Goal: Information Seeking & Learning: Learn about a topic

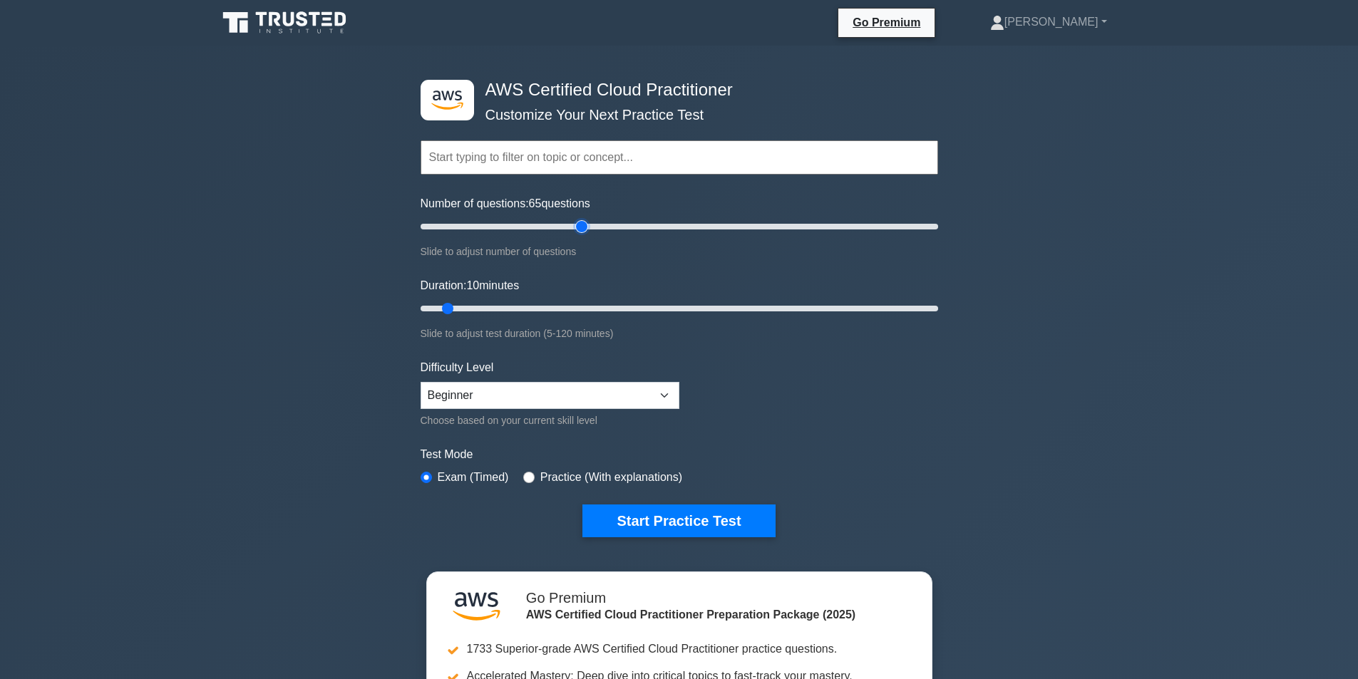
drag, startPoint x: 442, startPoint y: 225, endPoint x: 586, endPoint y: 227, distance: 144.0
click at [586, 227] on input "Number of questions: 65 questions" at bounding box center [679, 226] width 517 height 17
click at [590, 159] on input "text" at bounding box center [679, 157] width 517 height 34
drag, startPoint x: 582, startPoint y: 223, endPoint x: 1000, endPoint y: 221, distance: 417.7
click at [938, 221] on input "Number of questions: 200 questions" at bounding box center [679, 226] width 517 height 17
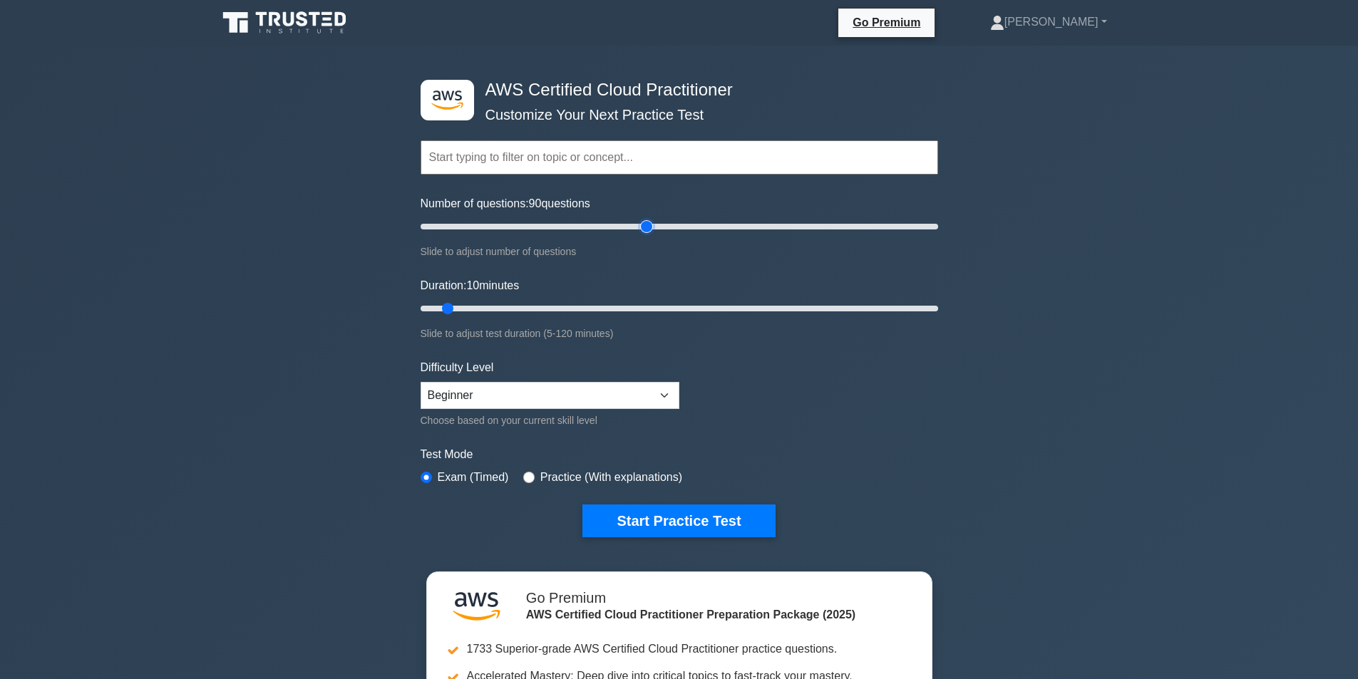
drag, startPoint x: 934, startPoint y: 227, endPoint x: 642, endPoint y: 217, distance: 292.4
type input "90"
click at [642, 218] on input "Number of questions: 90 questions" at bounding box center [679, 226] width 517 height 17
click at [161, 236] on div ".st0{fill:#252F3E;} .st1{fill-rule:evenodd;clip-rule:evenodd;fill:#FF9900;} AWS…" at bounding box center [679, 471] width 1358 height 851
drag, startPoint x: 448, startPoint y: 307, endPoint x: 995, endPoint y: 321, distance: 546.9
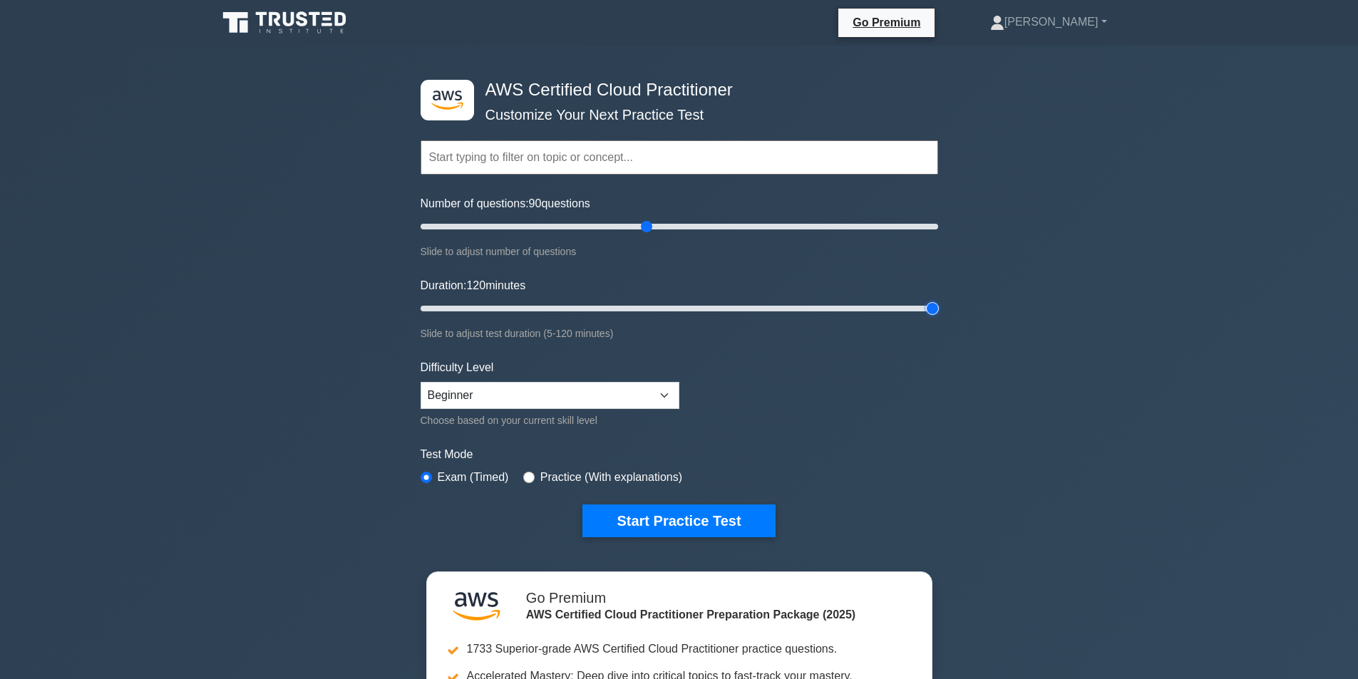
type input "120"
click at [938, 317] on input "Duration: 120 minutes" at bounding box center [679, 308] width 517 height 17
click at [563, 388] on select "Beginner Intermediate Expert" at bounding box center [550, 395] width 259 height 27
select select "expert"
click at [421, 382] on select "Beginner Intermediate Expert" at bounding box center [550, 395] width 259 height 27
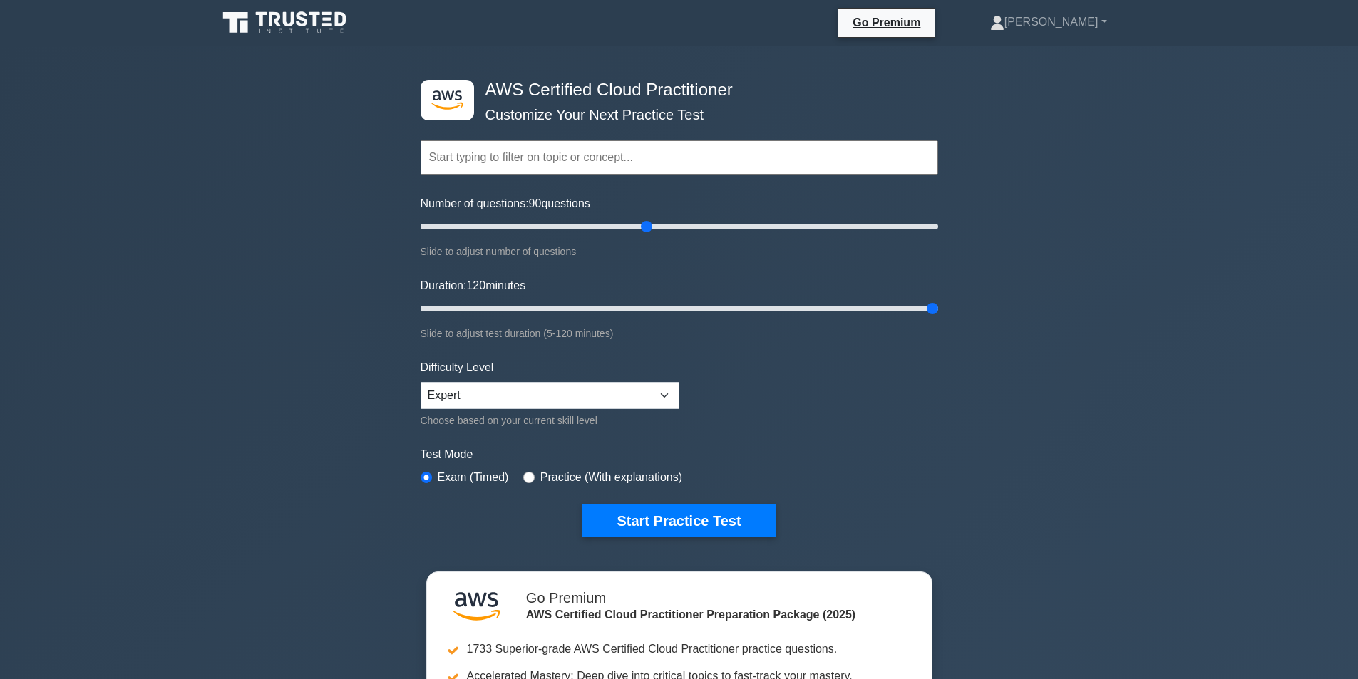
click at [294, 290] on div ".st0{fill:#252F3E;} .st1{fill-rule:evenodd;clip-rule:evenodd;fill:#FF9900;} AWS…" at bounding box center [679, 471] width 1358 height 851
drag, startPoint x: 639, startPoint y: 224, endPoint x: 582, endPoint y: 225, distance: 56.3
type input "65"
click at [582, 225] on input "Number of questions: 65 questions" at bounding box center [679, 226] width 517 height 17
click at [369, 262] on div ".st0{fill:#252F3E;} .st1{fill-rule:evenodd;clip-rule:evenodd;fill:#FF9900;} AWS…" at bounding box center [679, 471] width 1358 height 851
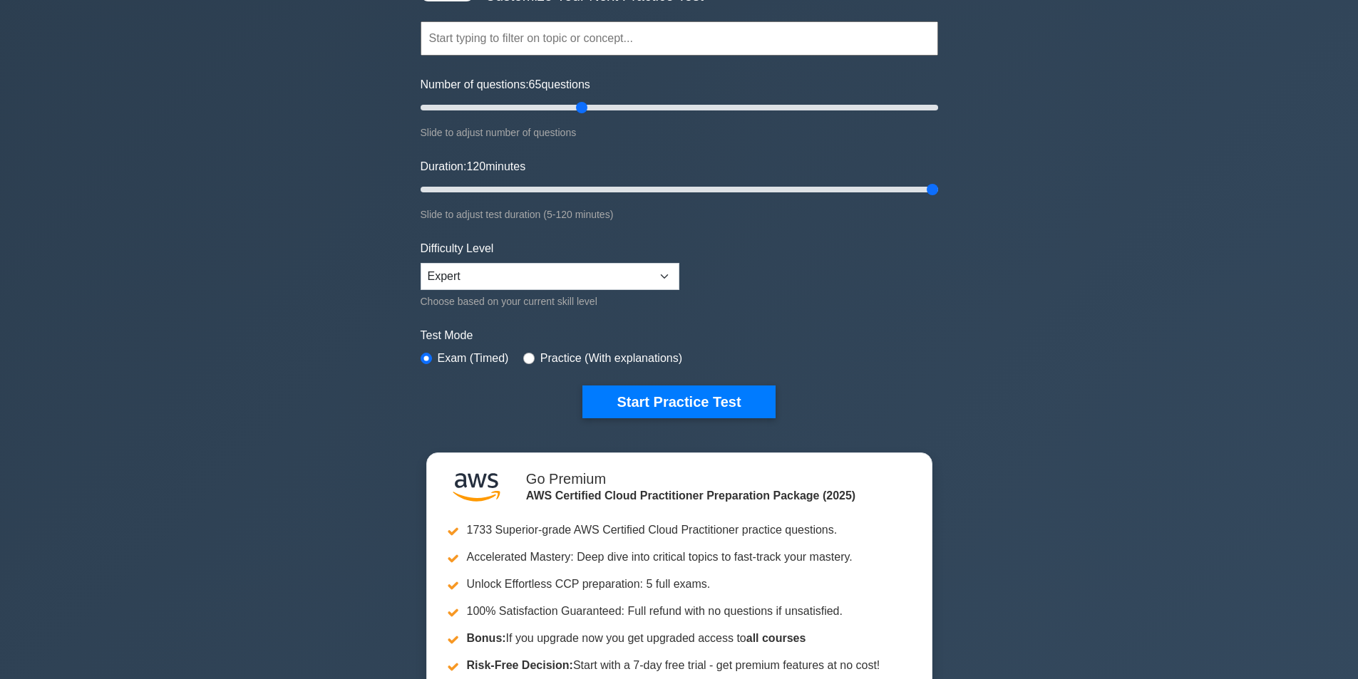
scroll to position [143, 0]
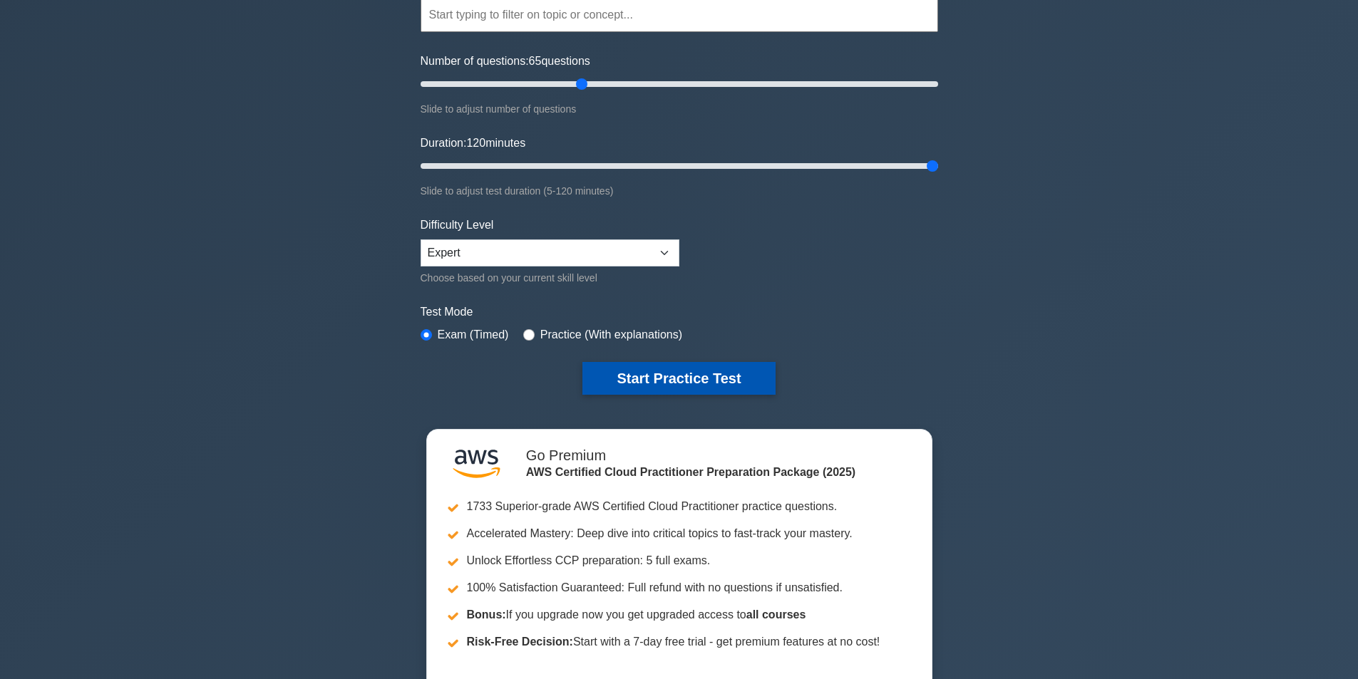
click at [653, 373] on button "Start Practice Test" at bounding box center [678, 378] width 192 height 33
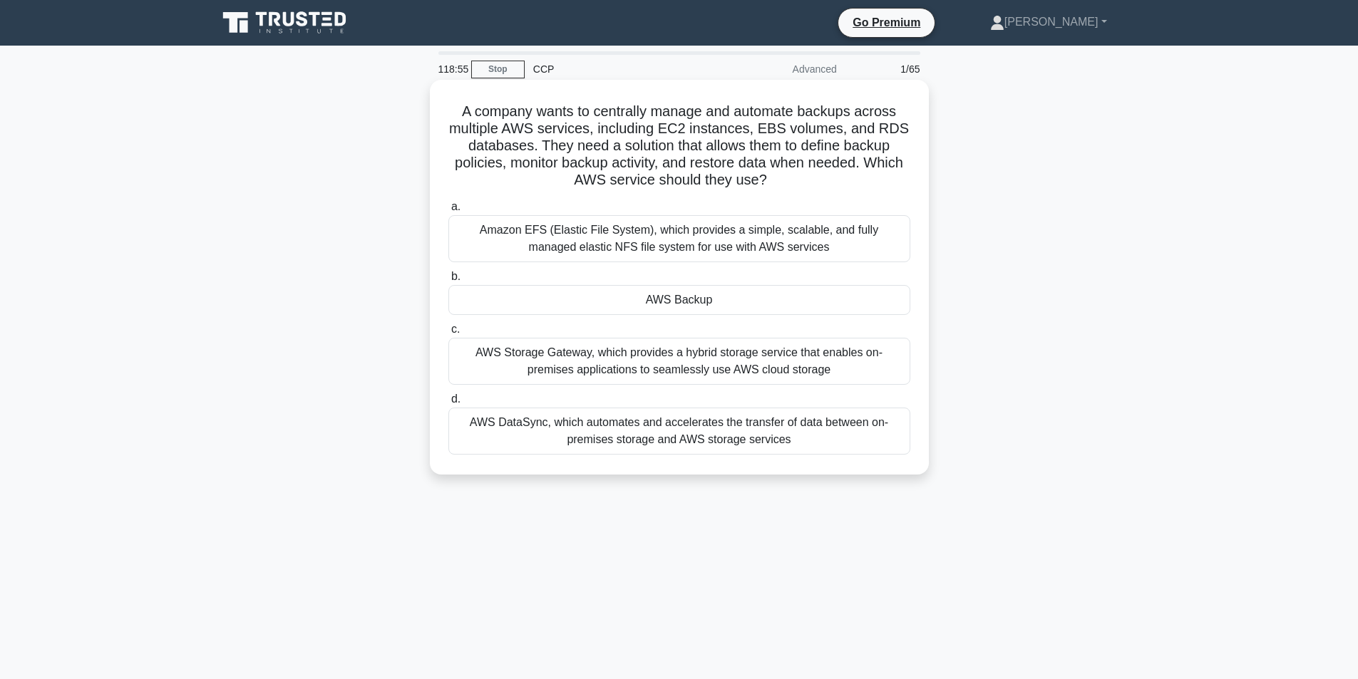
click at [709, 242] on div "Amazon EFS (Elastic File System), which provides a simple, scalable, and fully …" at bounding box center [679, 238] width 462 height 47
click at [448, 212] on input "a. Amazon EFS (Elastic File System), which provides a simple, scalable, and ful…" at bounding box center [448, 206] width 0 height 9
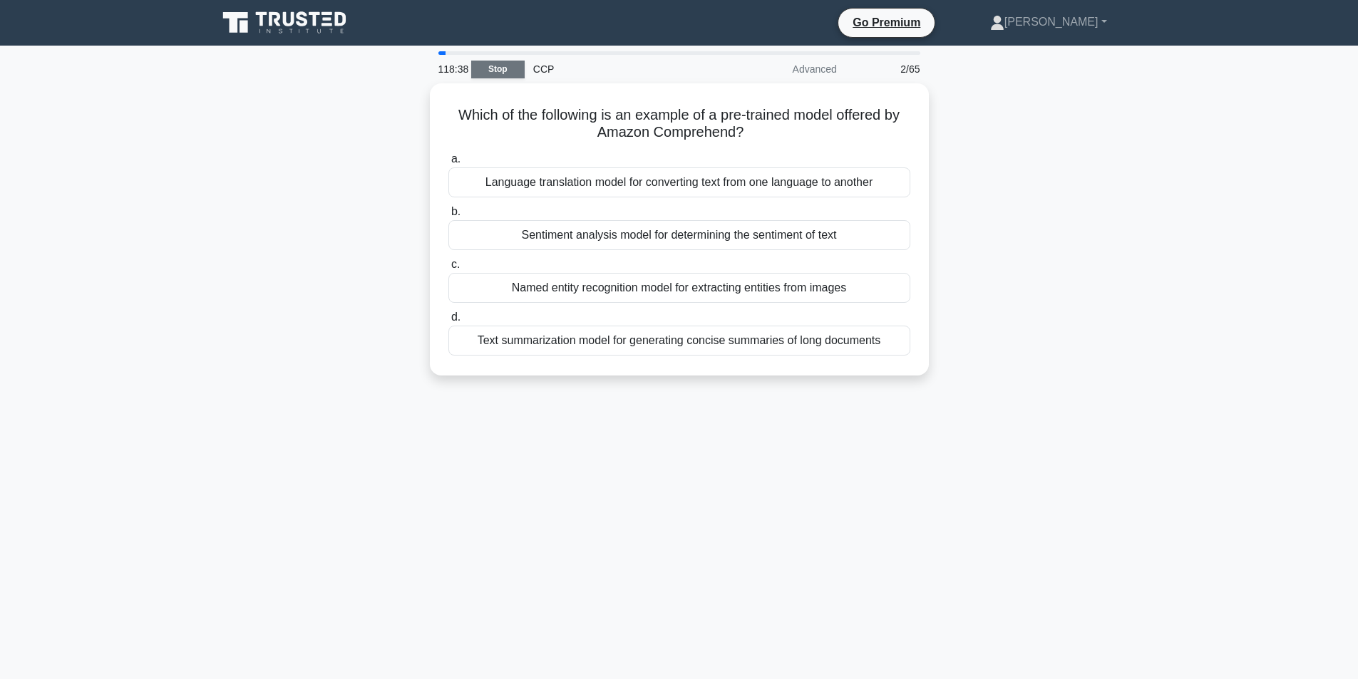
click at [502, 66] on link "Stop" at bounding box center [497, 70] width 53 height 18
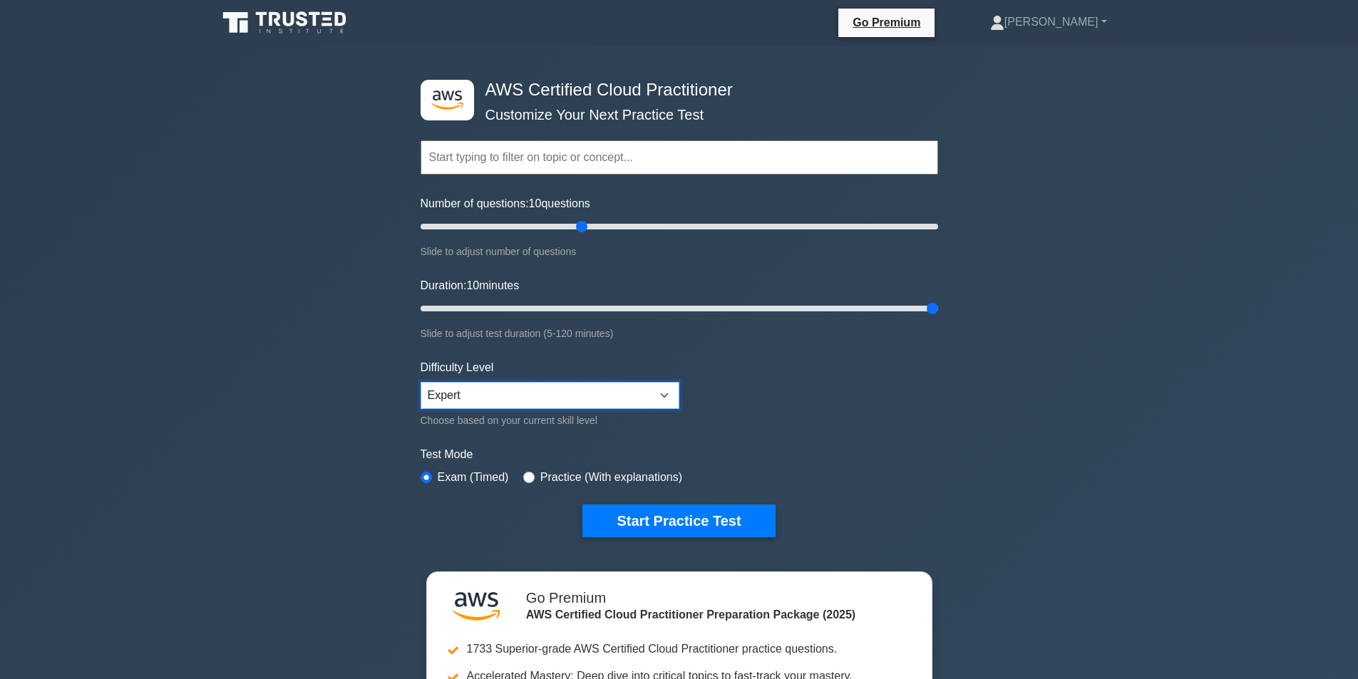
click at [535, 386] on select "Beginner Intermediate Expert" at bounding box center [550, 395] width 259 height 27
select select "intermediate"
click at [421, 382] on select "Beginner Intermediate Expert" at bounding box center [550, 395] width 259 height 27
click at [532, 472] on div "Practice (With explanations)" at bounding box center [602, 477] width 159 height 17
click at [523, 478] on input "radio" at bounding box center [528, 477] width 11 height 11
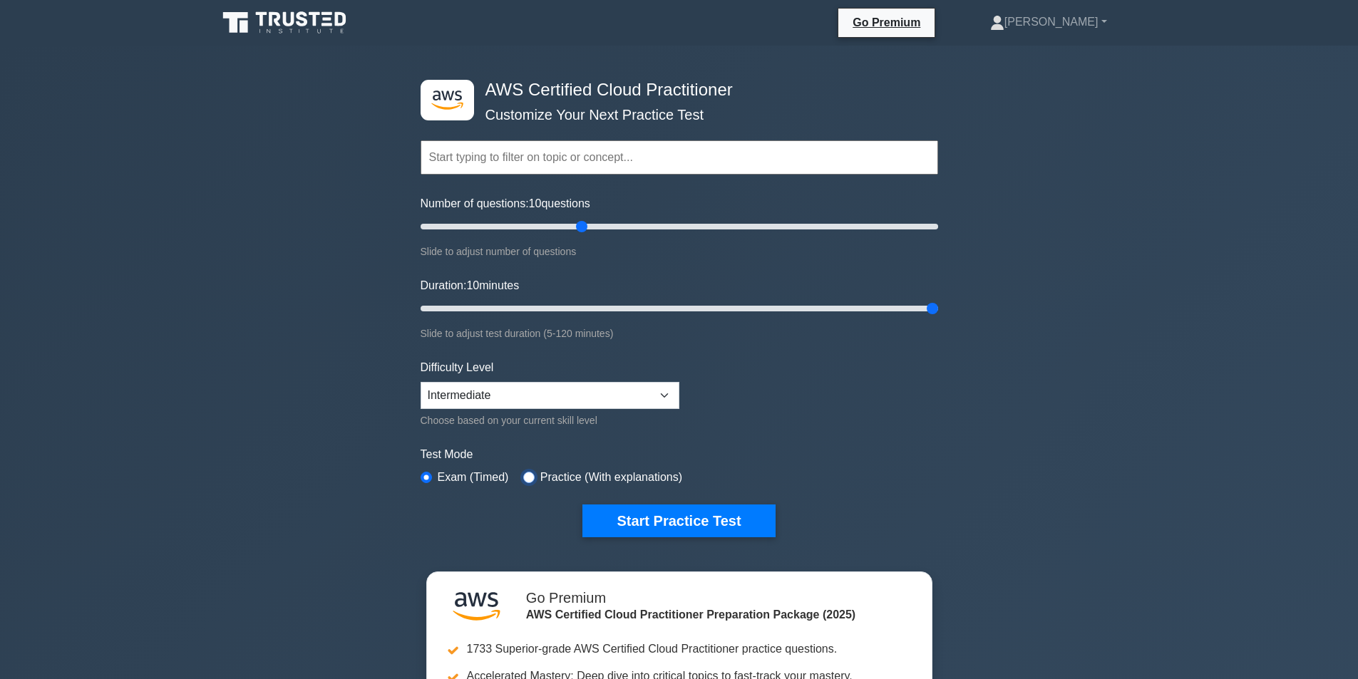
radio input "true"
drag, startPoint x: 587, startPoint y: 230, endPoint x: 634, endPoint y: 232, distance: 46.4
type input "85"
click at [634, 232] on input "Number of questions: 85 questions" at bounding box center [679, 226] width 517 height 17
type input "120"
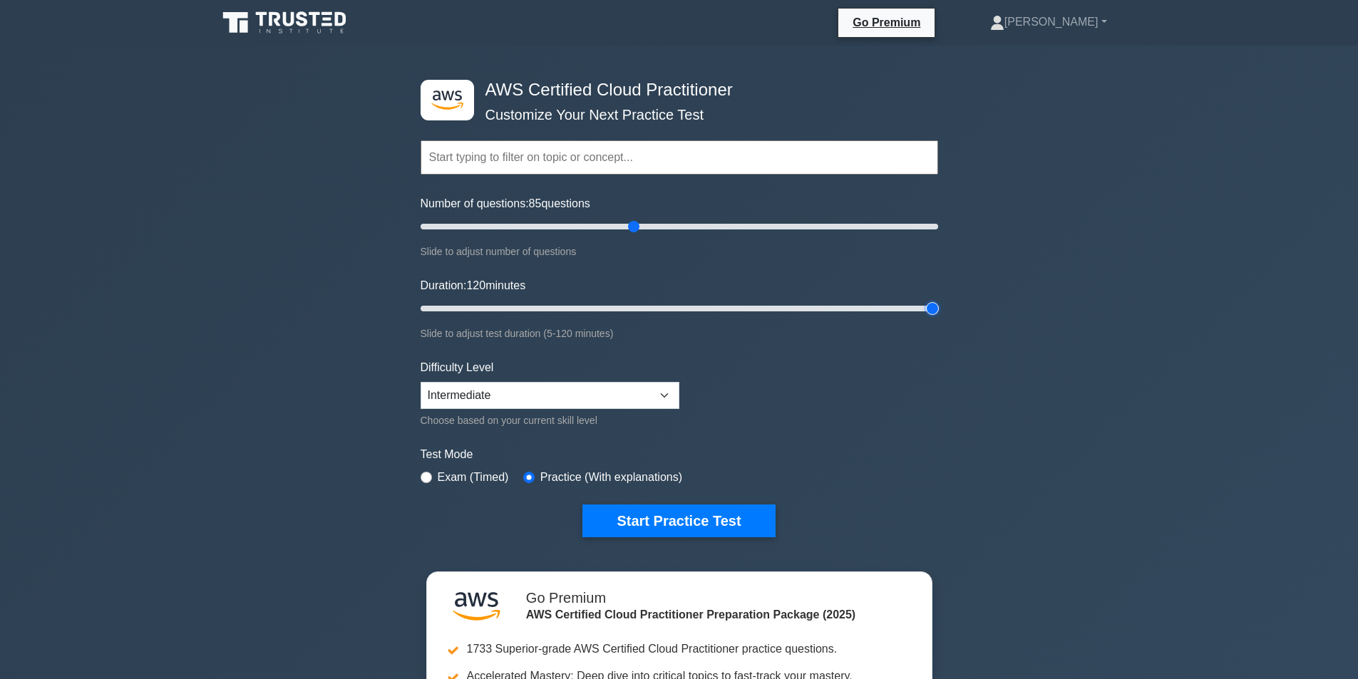
drag, startPoint x: 925, startPoint y: 307, endPoint x: 1062, endPoint y: 314, distance: 137.1
click at [938, 314] on input "Duration: 120 minutes" at bounding box center [679, 308] width 517 height 17
click at [644, 514] on button "Start Practice Test" at bounding box center [678, 521] width 192 height 33
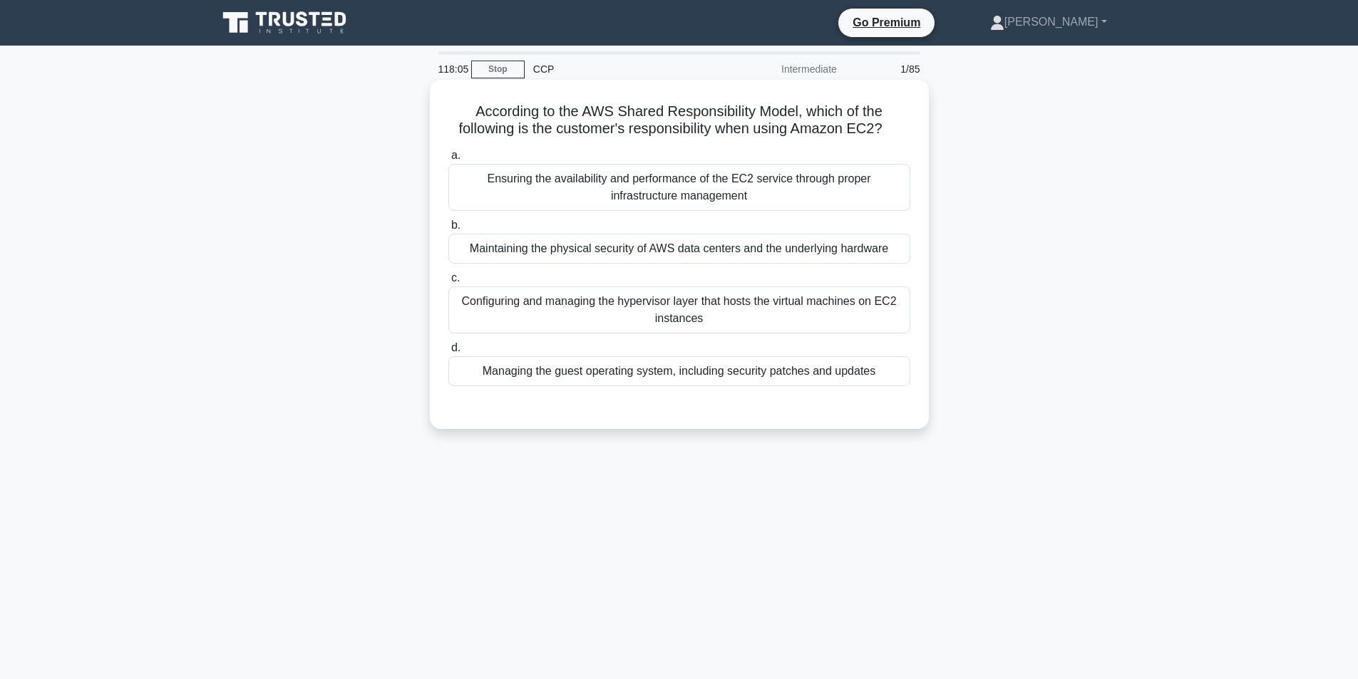
click at [619, 378] on div "Managing the guest operating system, including security patches and updates" at bounding box center [679, 371] width 462 height 30
click at [448, 353] on input "d. Managing the guest operating system, including security patches and updates" at bounding box center [448, 348] width 0 height 9
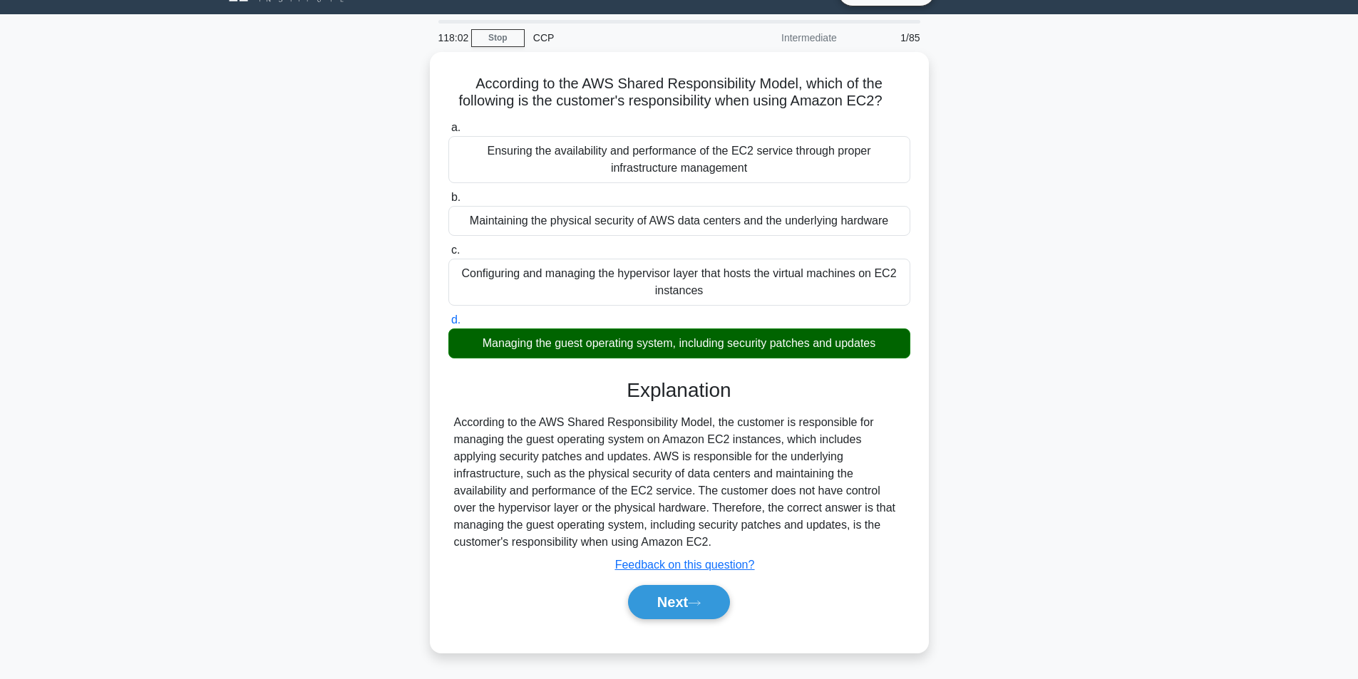
scroll to position [71, 0]
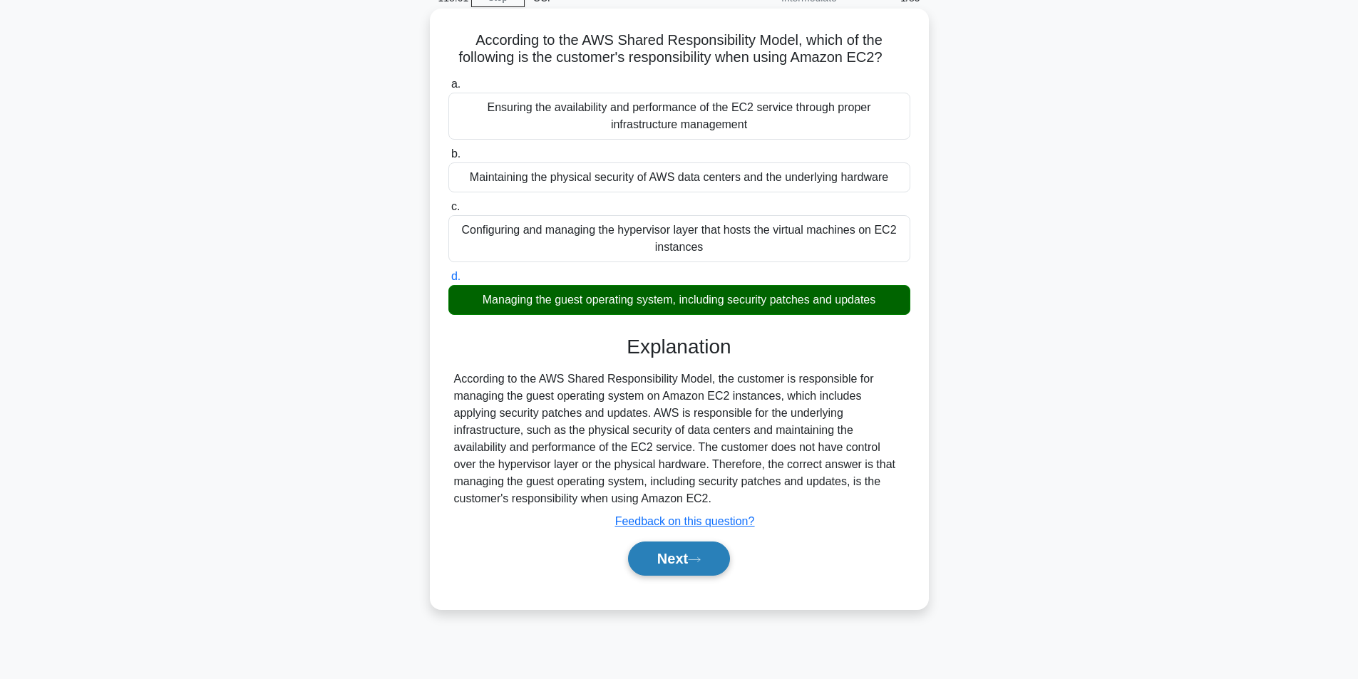
click at [664, 567] on button "Next" at bounding box center [679, 559] width 102 height 34
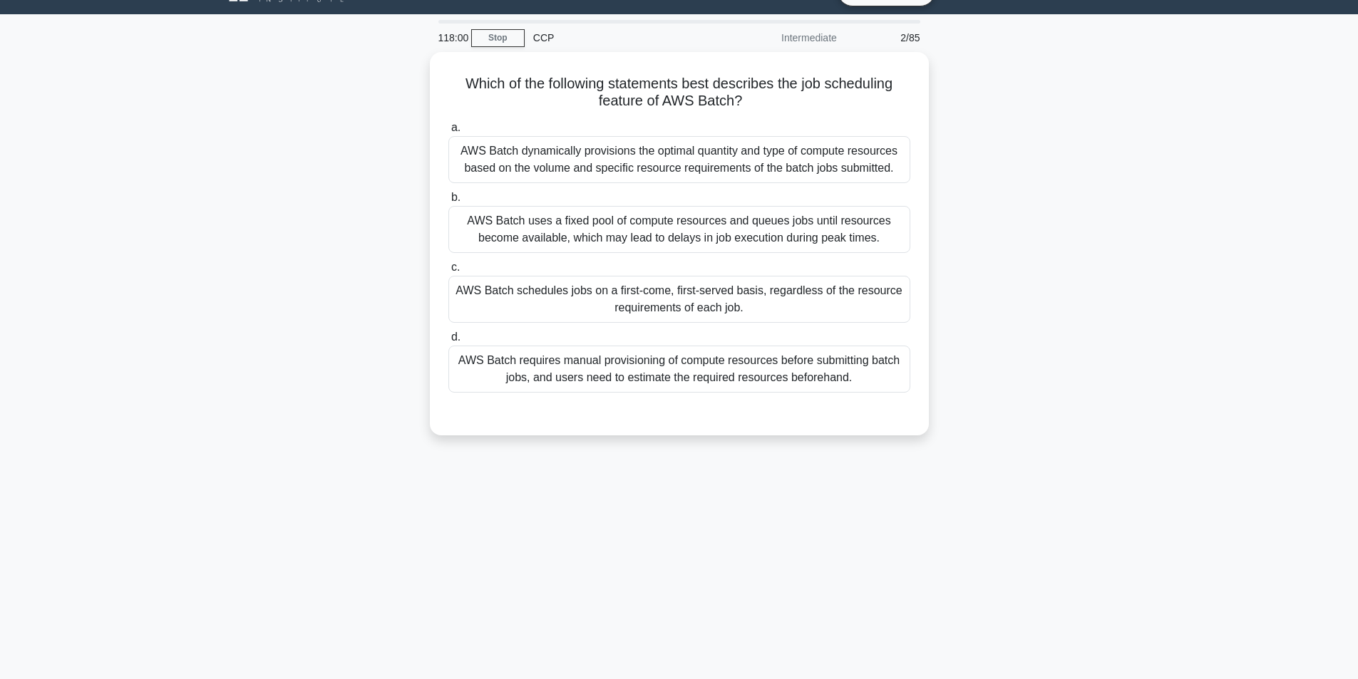
scroll to position [0, 0]
